Goal: Task Accomplishment & Management: Use online tool/utility

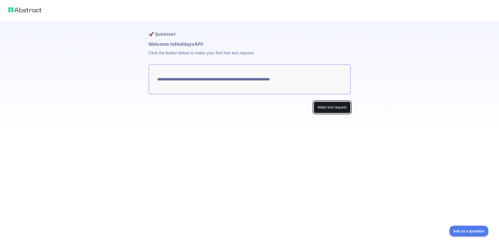
click at [338, 112] on button "Make test request" at bounding box center [332, 107] width 37 height 12
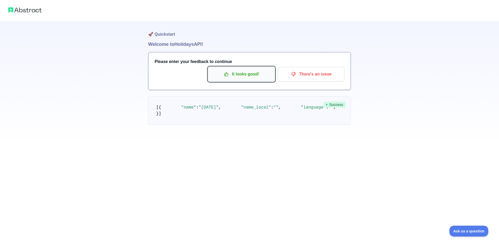
click at [235, 73] on p "It looks good!" at bounding box center [241, 74] width 59 height 9
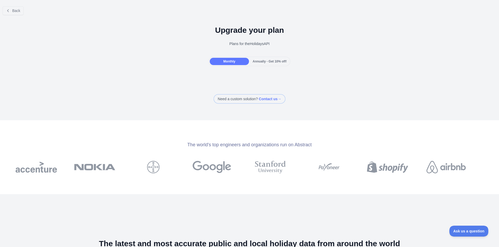
click at [225, 61] on span "Monthly" at bounding box center [229, 62] width 12 height 4
click at [17, 8] on button "Back" at bounding box center [13, 10] width 21 height 9
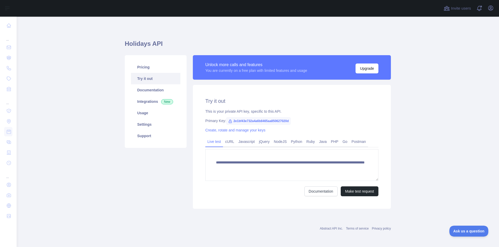
click at [256, 120] on span "2e1bf43e732a4a6b8465aa850627020d" at bounding box center [258, 121] width 65 height 8
click at [231, 143] on link "cURL" at bounding box center [229, 141] width 13 height 8
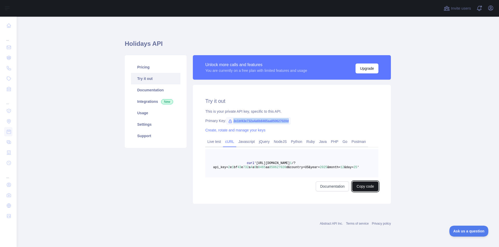
click at [365, 184] on button "Copy code" at bounding box center [366, 186] width 26 height 10
